Goal: Task Accomplishment & Management: Use online tool/utility

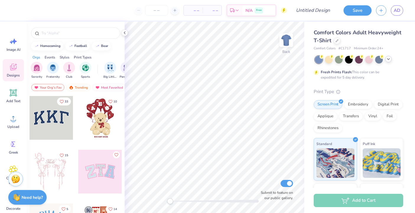
click at [388, 61] on icon at bounding box center [388, 59] width 5 height 5
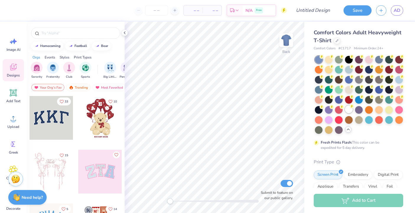
click at [352, 110] on div at bounding box center [349, 109] width 8 height 8
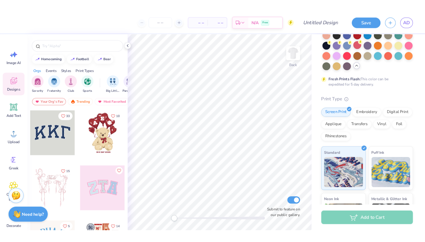
scroll to position [77, 0]
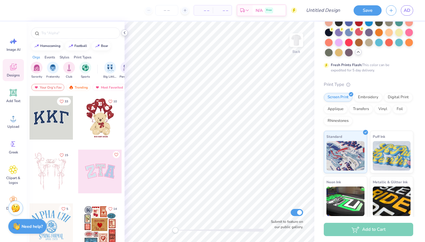
click at [125, 33] on icon at bounding box center [124, 32] width 5 height 5
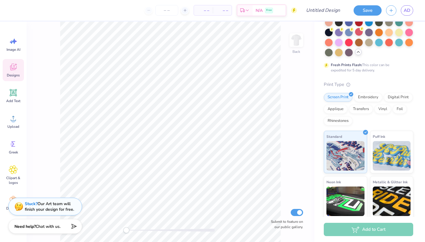
click at [359, 51] on icon at bounding box center [358, 52] width 5 height 5
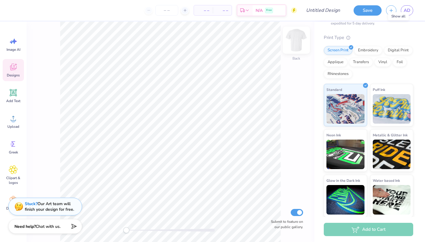
click at [293, 44] on img at bounding box center [297, 40] width 24 height 24
click at [13, 49] on span "Image AI" at bounding box center [13, 49] width 14 height 5
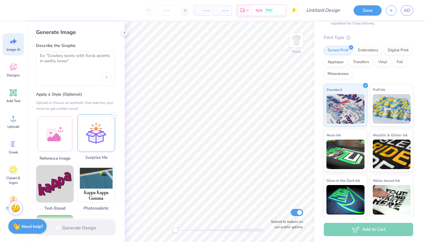
click at [81, 142] on div at bounding box center [96, 133] width 38 height 38
click at [53, 137] on div at bounding box center [55, 133] width 38 height 38
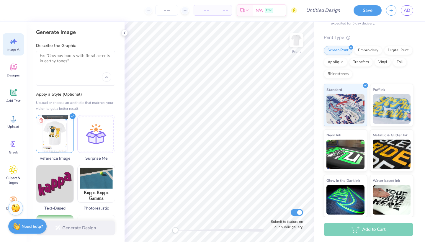
click at [81, 213] on div "Generate Design" at bounding box center [76, 228] width 98 height 29
click at [66, 57] on textarea at bounding box center [75, 60] width 71 height 15
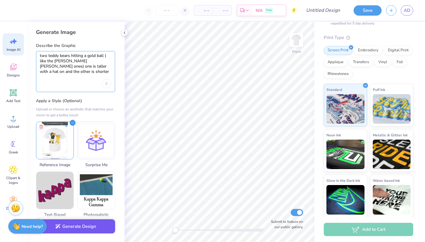
type textarea "two teddy bears hitting a gold ball ( like the [PERSON_NAME] [PERSON_NAME] ones…"
click at [79, 213] on button "Generate Design" at bounding box center [75, 226] width 79 height 14
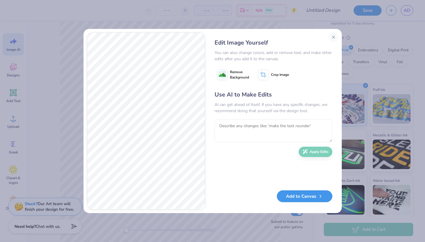
click at [315, 198] on button "Add to Canvas" at bounding box center [304, 196] width 55 height 12
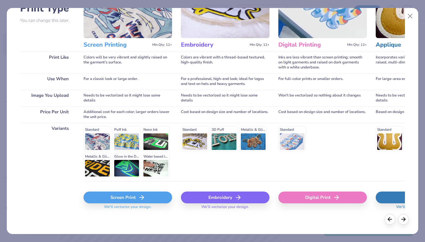
scroll to position [52, 0]
click at [157, 196] on div "Screen Print" at bounding box center [128, 198] width 89 height 12
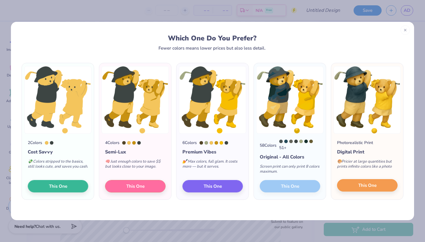
click at [357, 187] on button "This One" at bounding box center [367, 185] width 61 height 12
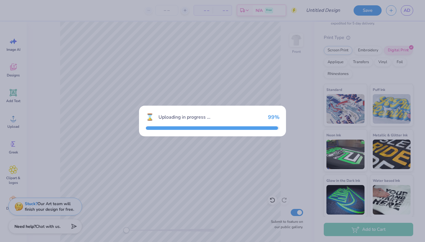
scroll to position [0, 0]
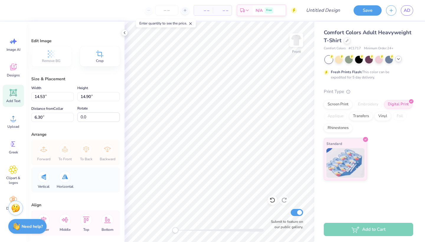
click at [8, 98] on div "Add Text" at bounding box center [13, 96] width 21 height 22
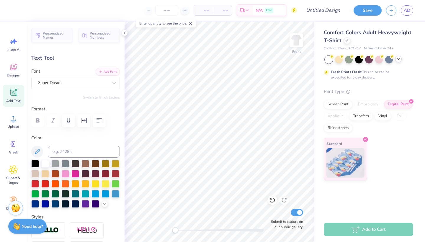
type textarea "T"
paste textarea
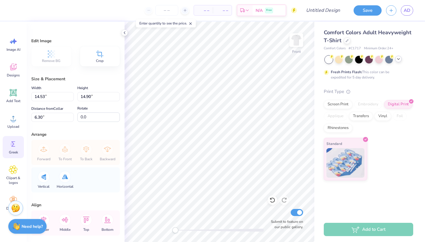
click at [13, 149] on div "Greek" at bounding box center [13, 147] width 21 height 22
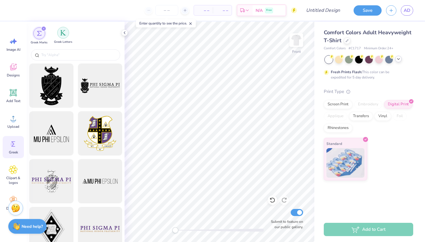
click at [63, 34] on img "filter for Greek Letters" at bounding box center [63, 33] width 6 height 6
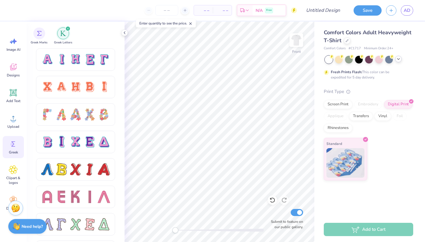
scroll to position [406, 0]
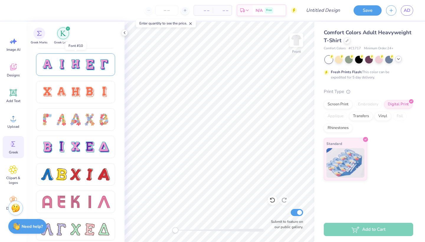
click at [85, 60] on div at bounding box center [90, 64] width 12 height 12
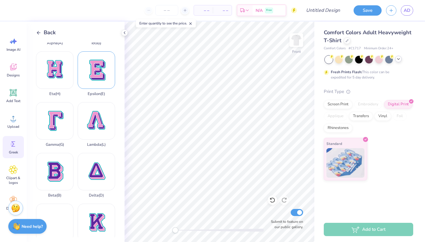
scroll to position [88, 0]
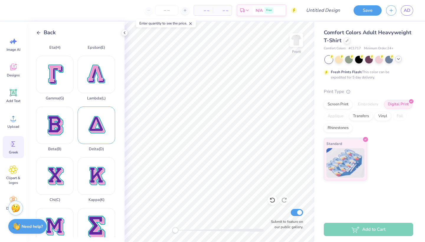
click at [89, 119] on div "Delta ( D )" at bounding box center [96, 129] width 37 height 45
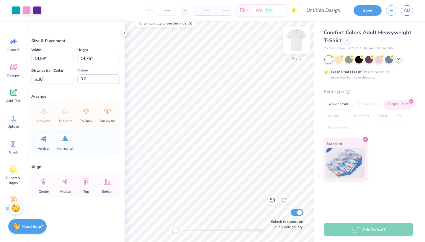
type input "4.84"
type input "4.89"
click at [36, 12] on div at bounding box center [37, 10] width 8 height 8
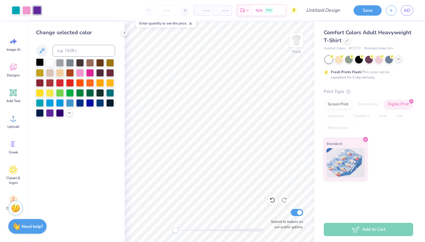
click at [40, 62] on div at bounding box center [40, 62] width 8 height 8
click at [29, 14] on div at bounding box center [26, 10] width 8 height 8
click at [40, 63] on div at bounding box center [40, 62] width 8 height 8
click at [14, 9] on div at bounding box center [16, 10] width 8 height 8
click at [38, 63] on div at bounding box center [40, 62] width 8 height 8
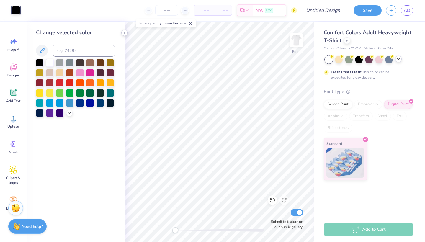
click at [124, 35] on icon at bounding box center [124, 32] width 5 height 5
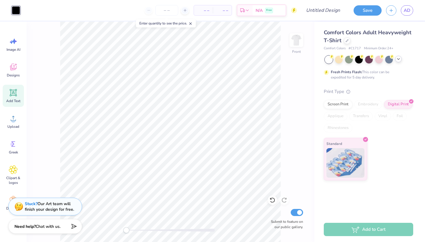
click at [12, 102] on span "Add Text" at bounding box center [13, 101] width 14 height 5
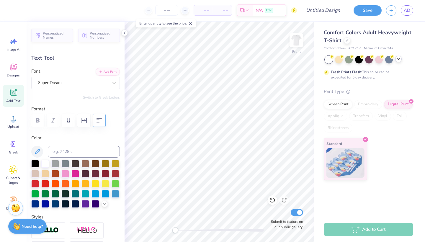
scroll to position [121, 0]
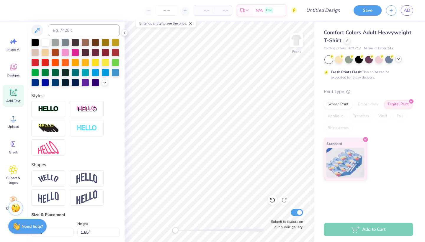
type textarea "TXT"
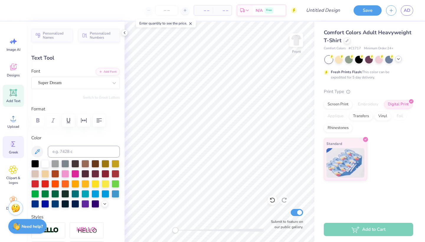
click at [14, 148] on icon at bounding box center [13, 144] width 9 height 9
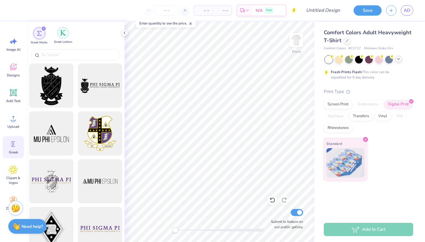
click at [65, 29] on div "filter for Greek Letters" at bounding box center [63, 33] width 12 height 12
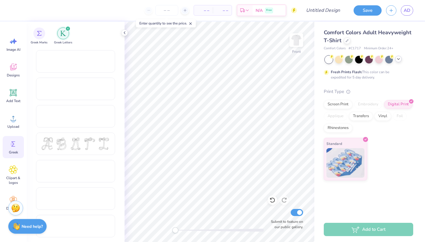
scroll to position [164, 0]
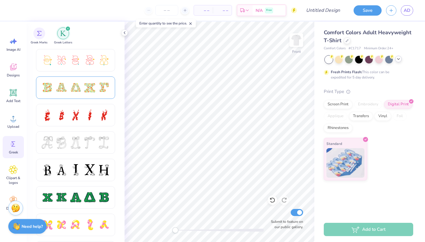
click at [89, 92] on div at bounding box center [90, 87] width 12 height 12
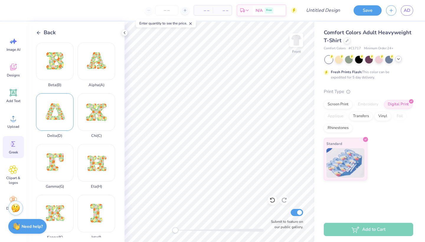
click at [58, 117] on div "Delta ( D )" at bounding box center [54, 115] width 37 height 45
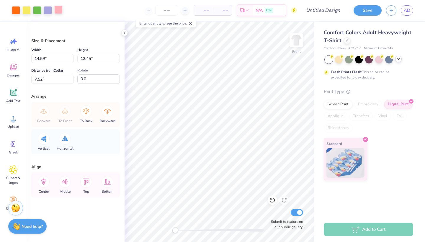
click at [58, 6] on div at bounding box center [58, 10] width 8 height 8
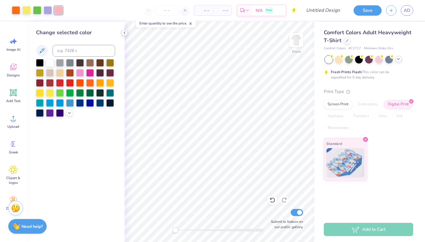
click at [126, 34] on icon at bounding box center [124, 32] width 5 height 5
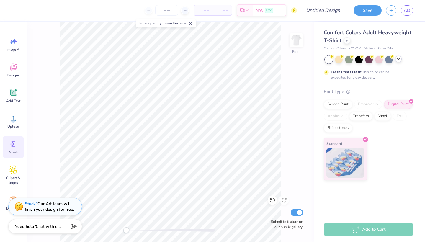
click at [12, 143] on circle at bounding box center [12, 144] width 4 height 4
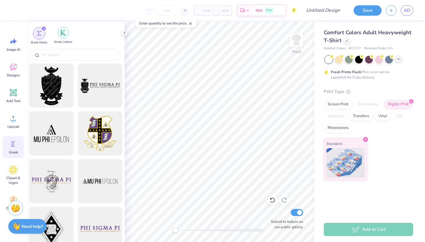
click at [62, 32] on img "filter for Greek Letters" at bounding box center [63, 33] width 6 height 6
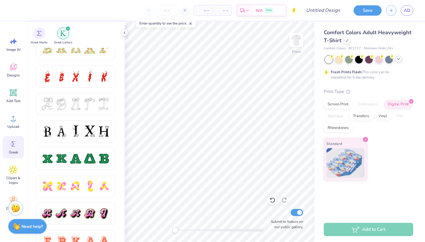
scroll to position [233, 0]
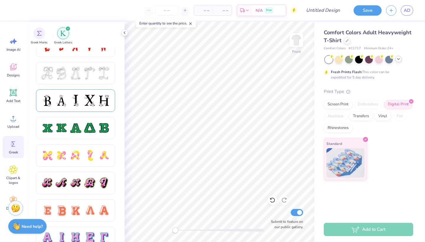
click at [82, 103] on div at bounding box center [75, 100] width 69 height 12
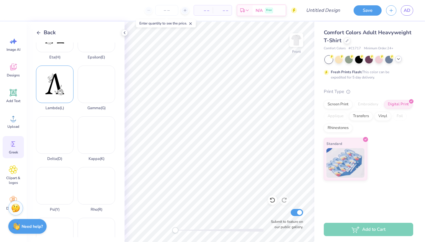
scroll to position [130, 0]
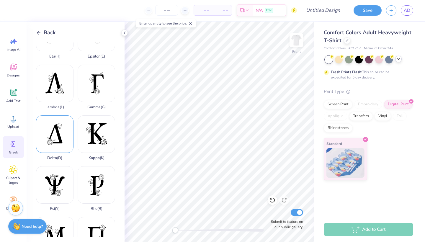
click at [60, 140] on div "Delta ( D )" at bounding box center [54, 137] width 37 height 45
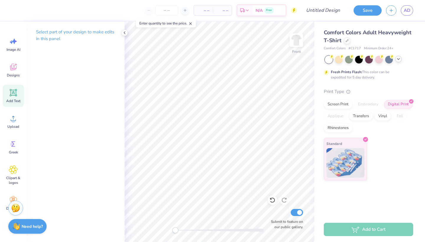
click at [14, 88] on div "Add Text" at bounding box center [13, 96] width 21 height 22
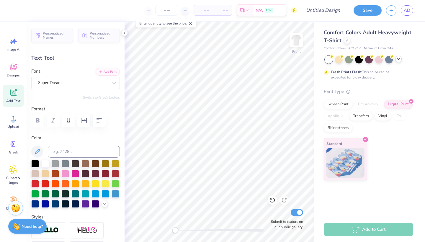
scroll to position [0, 0]
paste textarea
type textarea "TEXT"
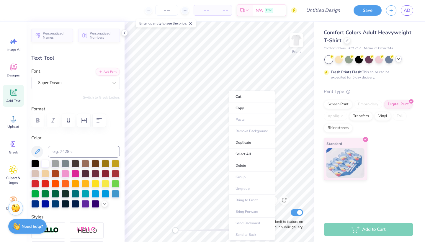
click at [250, 117] on ul "Cut Copy Paste Remove Background Duplicate Select All Delete Group Ungroup Brin…" at bounding box center [252, 166] width 46 height 150
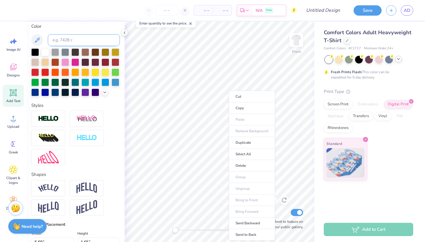
scroll to position [179, 0]
